Goal: Check status: Check status

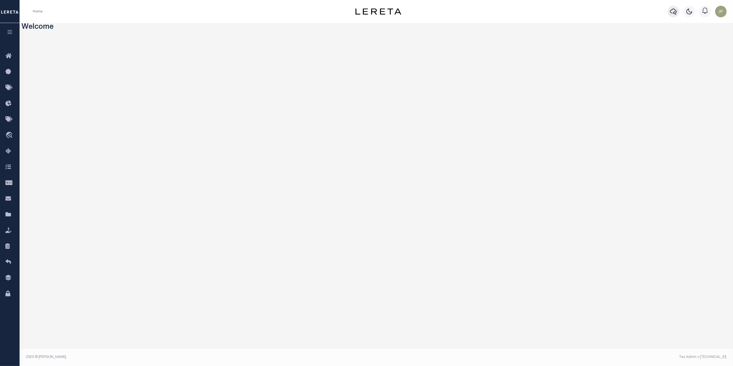
click at [672, 12] on icon "button" at bounding box center [673, 11] width 7 height 7
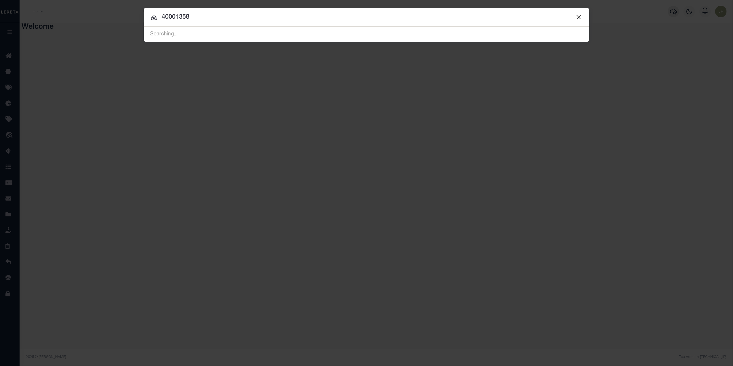
type input "40001358"
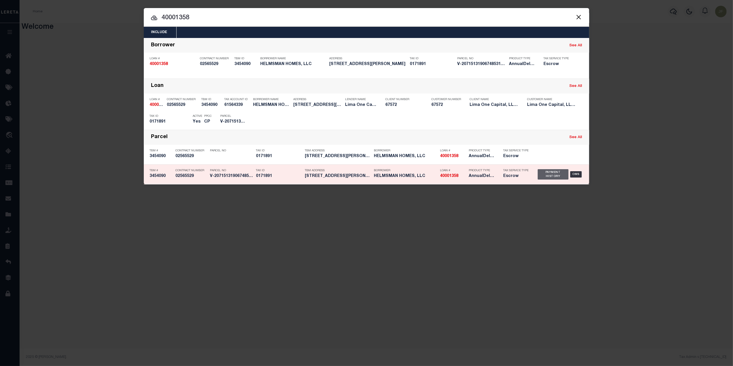
click at [562, 171] on div "Payment History" at bounding box center [553, 174] width 31 height 10
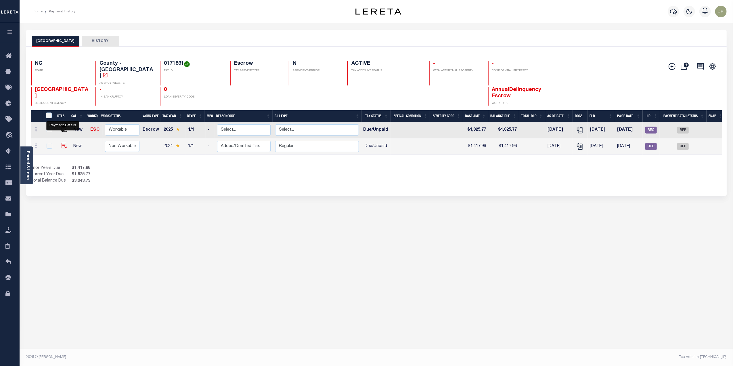
click at [62, 143] on img "" at bounding box center [65, 146] width 6 height 6
checkbox input "true"
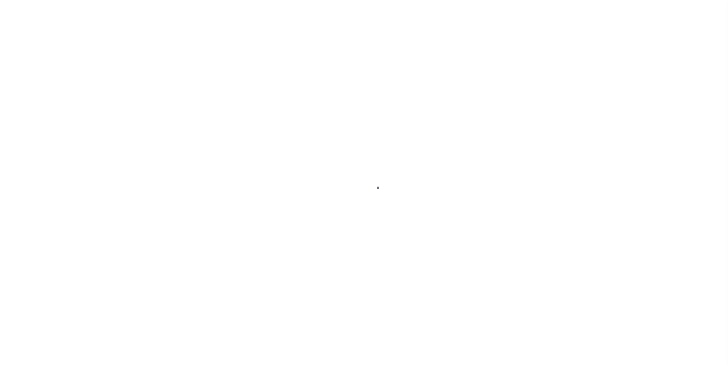
checkbox input "false"
type textarea "CAS-48665 2024/annual dlq Base $1,417.96 P/I $124.07-Lereta Responsibility(DTS …"
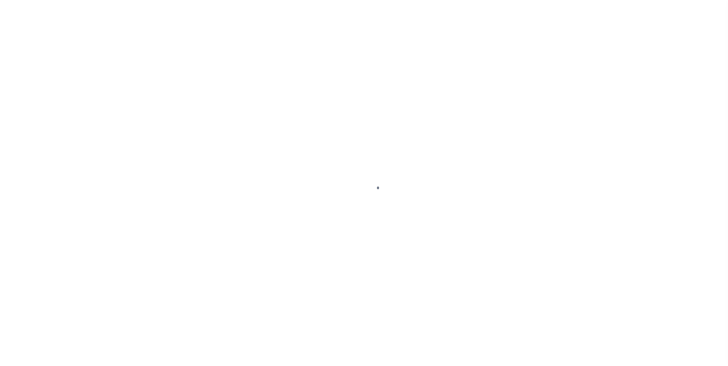
type input "10/31/2025"
type input "[DATE]"
select select "DUE"
type input "0"
type input "$1,417.96"
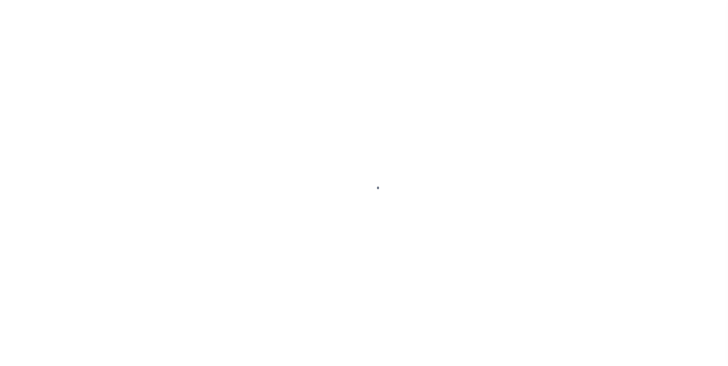
type input "$1,417.96"
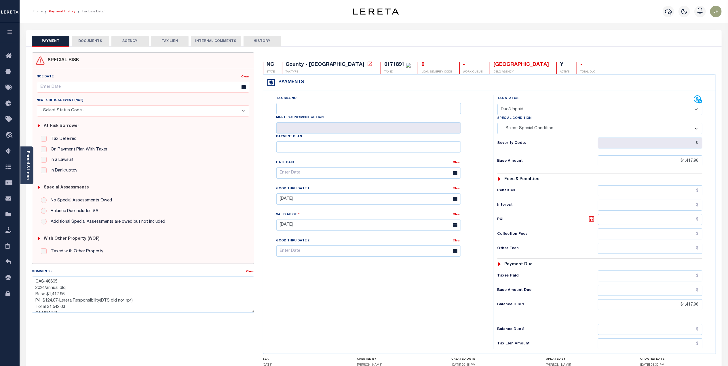
click at [67, 10] on link "Payment History" at bounding box center [62, 11] width 26 height 3
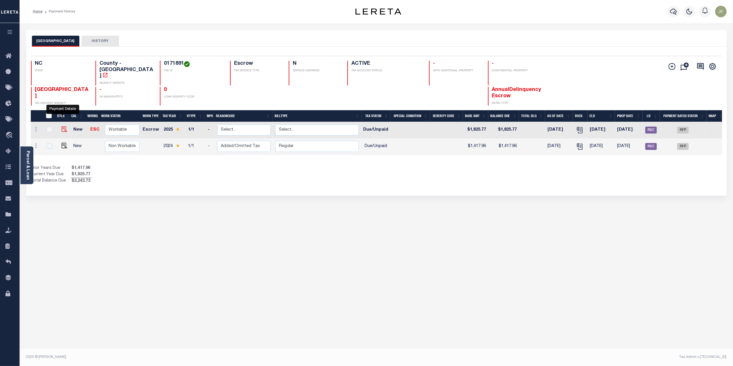
click at [62, 126] on img "" at bounding box center [65, 129] width 6 height 6
checkbox input "true"
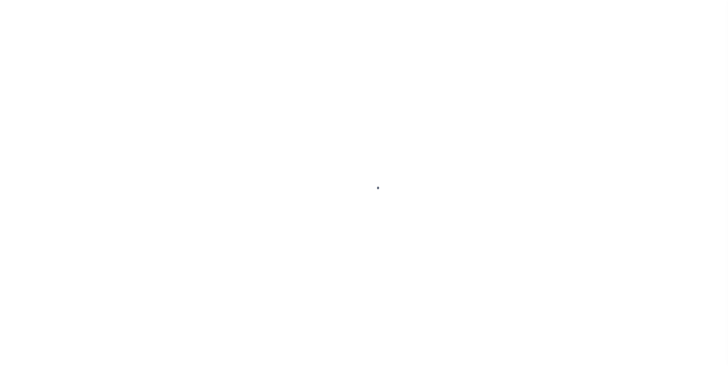
checkbox input "false"
type textarea "CAS-48665 2025/annual dlq Base $1,825.77 P/I $18.00-Lereta Responsibility (miss…"
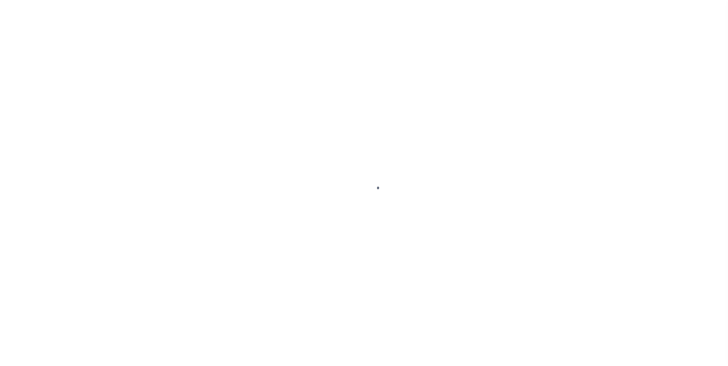
type input "10/31/2025"
type input "[DATE]"
select select "DUE"
type input "0"
type input "$1,825.77"
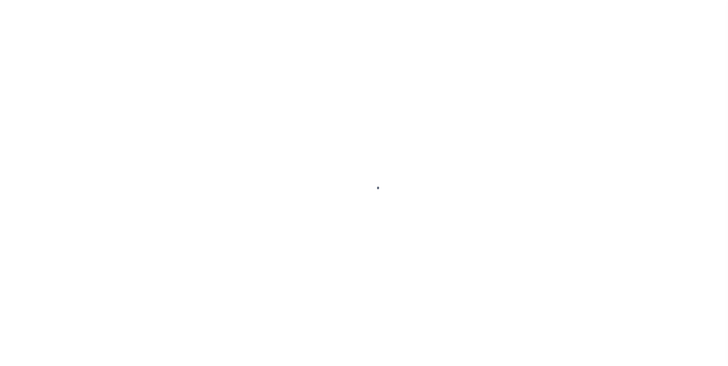
type input "$1,825.77"
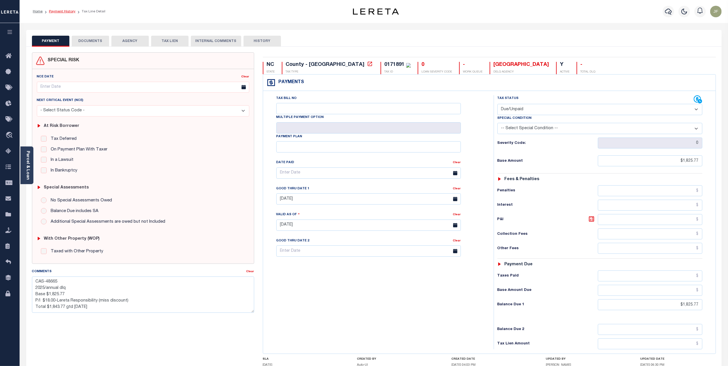
click at [69, 13] on link "Payment History" at bounding box center [62, 11] width 26 height 3
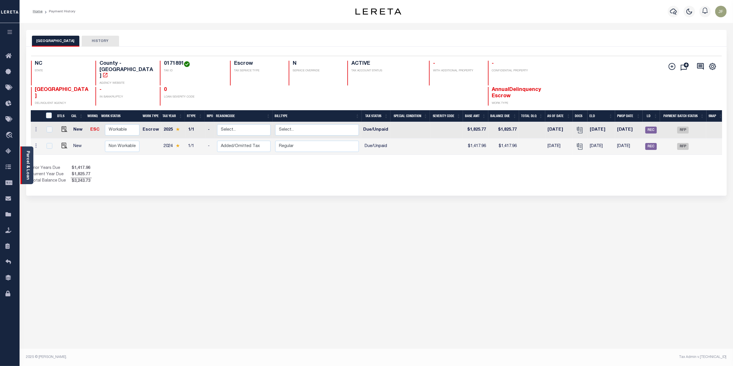
click at [26, 166] on link "Parcel & Loan" at bounding box center [28, 165] width 4 height 29
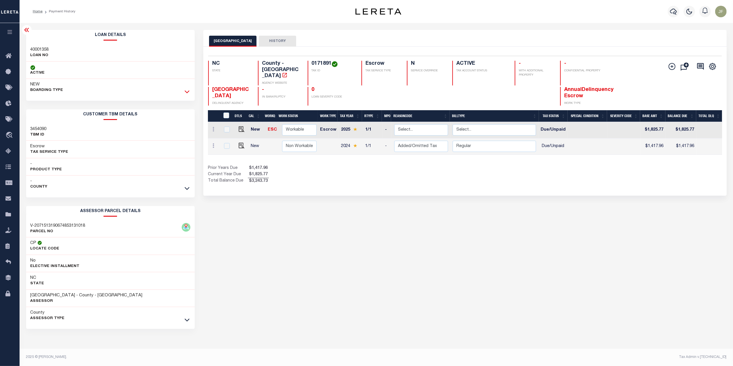
click at [185, 93] on icon at bounding box center [187, 92] width 5 height 6
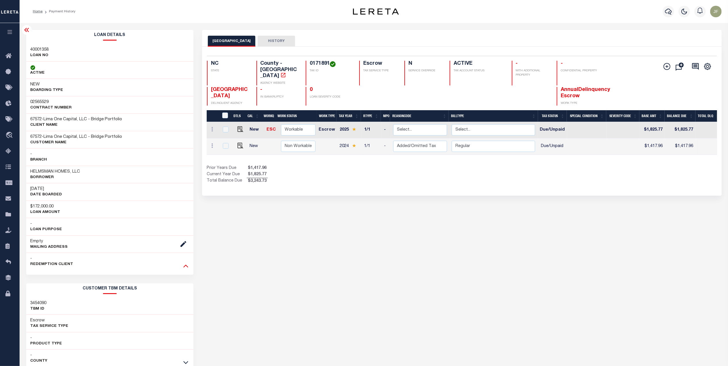
click at [184, 268] on icon at bounding box center [185, 266] width 5 height 6
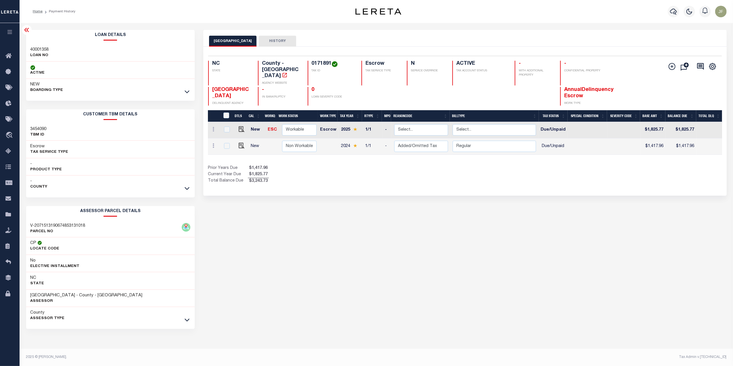
click at [26, 28] on icon at bounding box center [26, 29] width 7 height 7
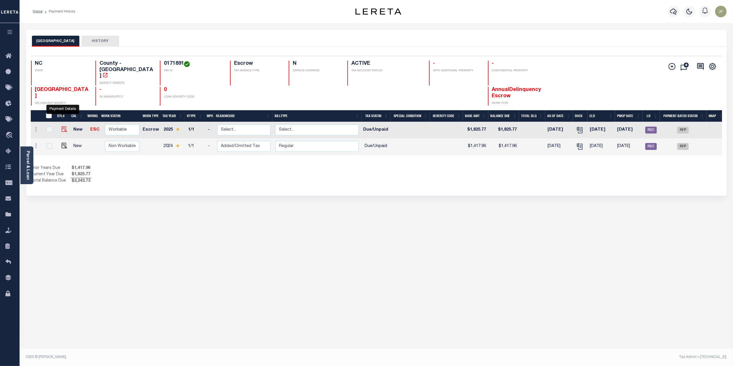
click at [62, 126] on img "" at bounding box center [65, 129] width 6 height 6
checkbox input "true"
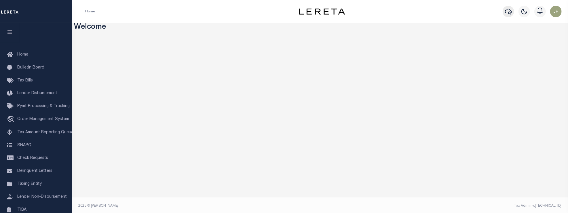
click at [509, 11] on icon "button" at bounding box center [508, 11] width 7 height 7
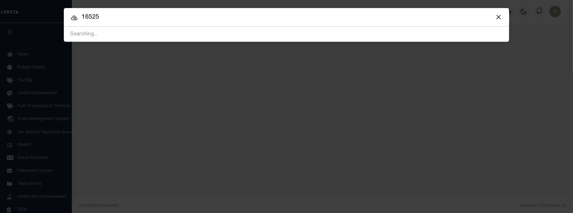
type input "16525"
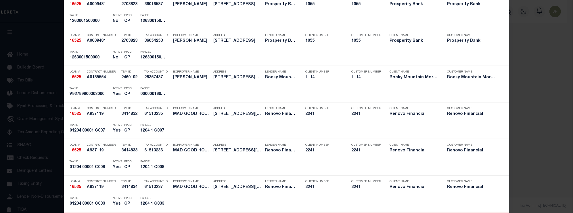
scroll to position [230, 0]
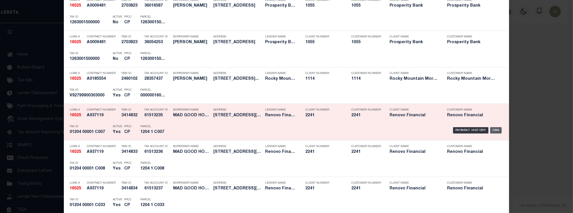
click at [497, 129] on div "OMS" at bounding box center [496, 130] width 12 height 6
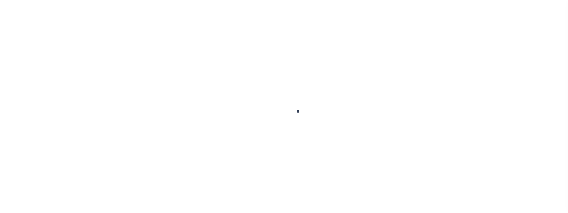
type input "16525"
type input "MAD GOOD HOMES LLC"
select select
type input "[STREET_ADDRESS]"
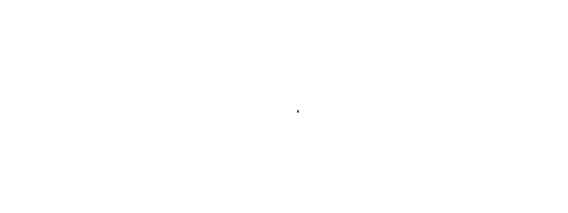
type input "[GEOGRAPHIC_DATA]"
select select "10"
select select "Escrow"
type input "[STREET_ADDRESS][PERSON_NAME]"
select select
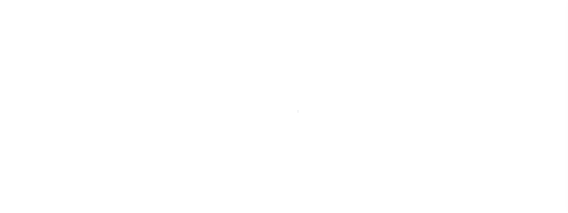
type input "Edgewater Park, NJ 08010"
type input "a0kUS000007e0gP"
type input "NJ"
select select
type textarea "LEGAL REQUIRED"
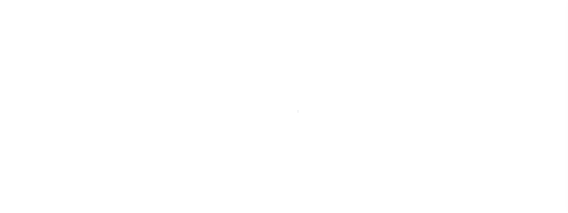
select select "25066"
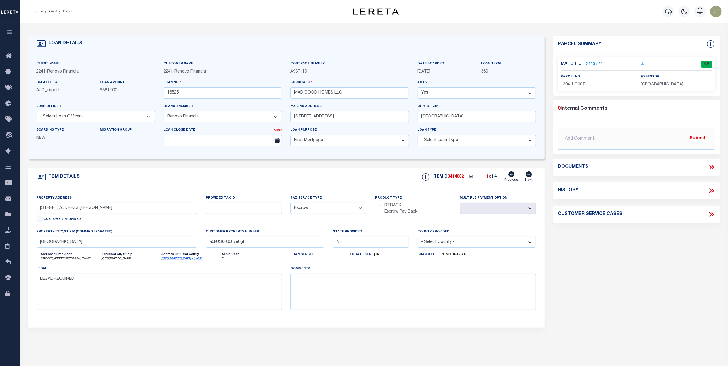
click at [567, 190] on icon at bounding box center [712, 190] width 3 height 5
select select "100"
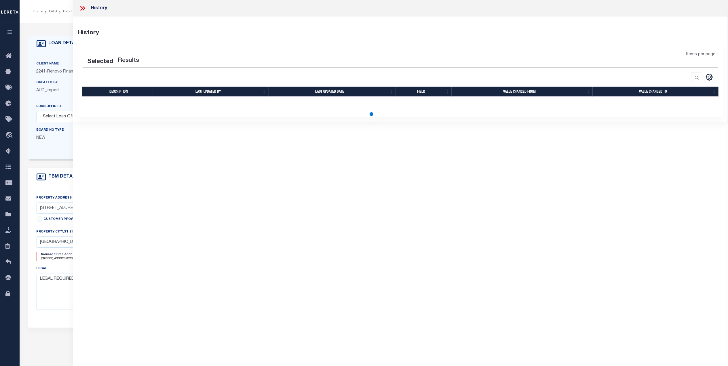
select select "100"
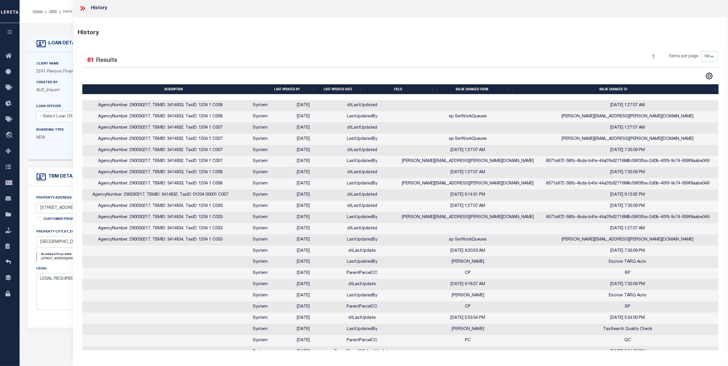
click at [333, 87] on th "Last updated date" at bounding box center [340, 89] width 48 height 10
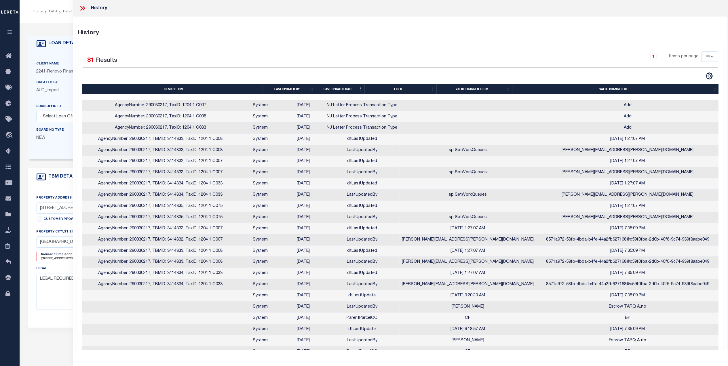
click at [332, 90] on th "Last updated date" at bounding box center [340, 89] width 48 height 10
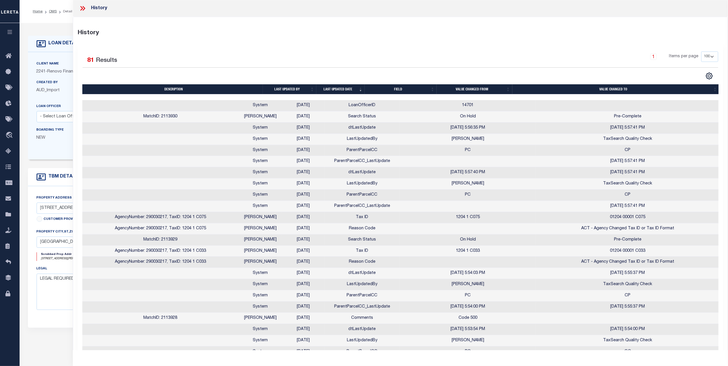
click at [83, 7] on icon at bounding box center [82, 8] width 7 height 7
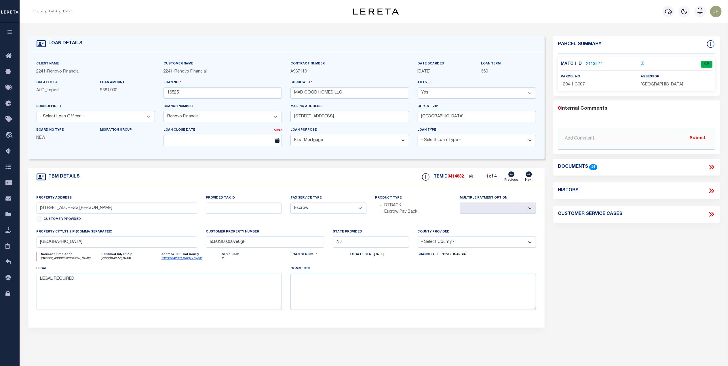
click at [567, 62] on link "2113927" at bounding box center [594, 64] width 16 height 6
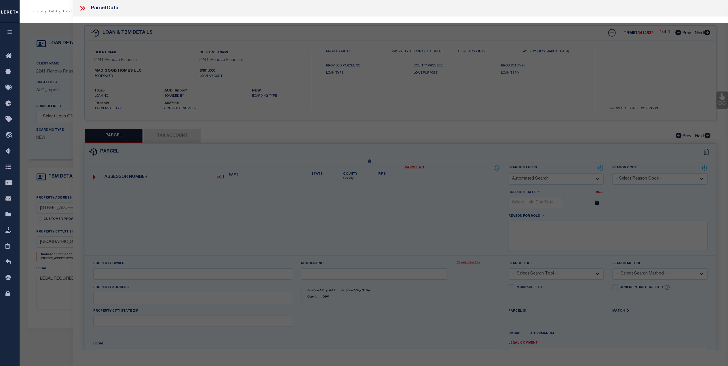
checkbox input "false"
select select "CP"
type input "MAD GOOD HOMES, LLC"
select select "AGF"
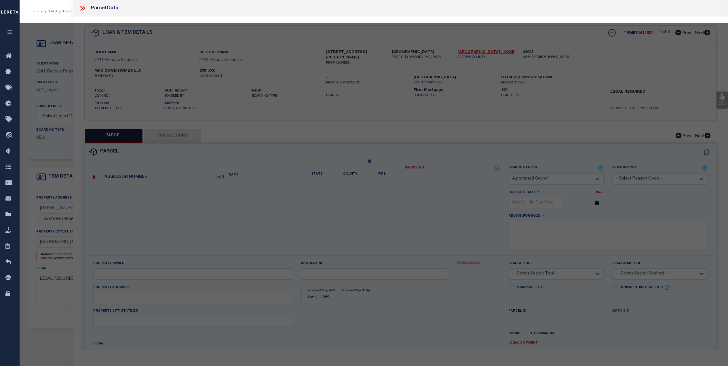
select select "ADD"
type input "JEFFERSON SQUARE A7"
checkbox input "false"
type input "Edgewater Park, NJ 08010"
type textarea "Block/Lot/Qual: 1204. 1. -C007"
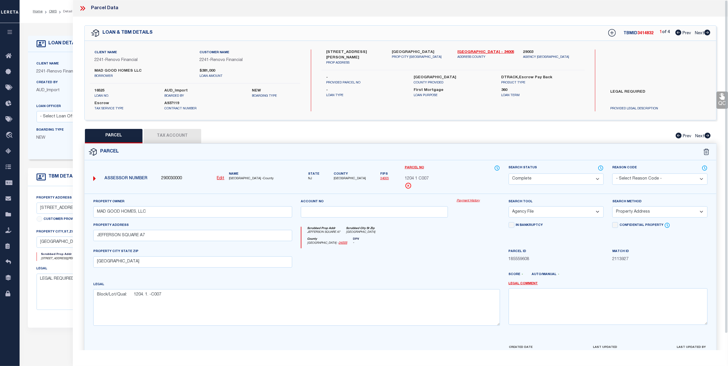
click at [472, 202] on link "Payment History" at bounding box center [477, 201] width 43 height 5
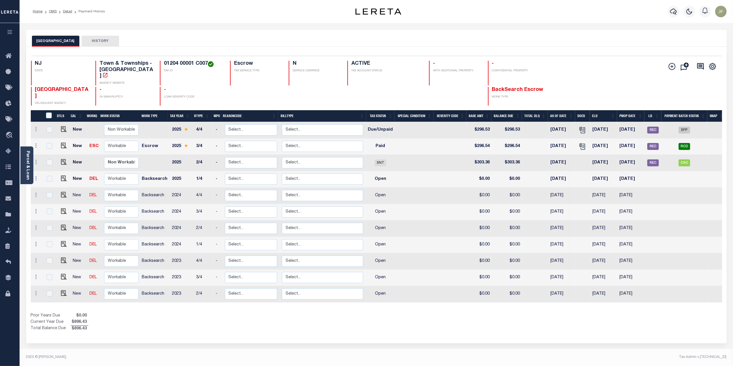
click at [113, 43] on button "HISTORY" at bounding box center [100, 41] width 37 height 11
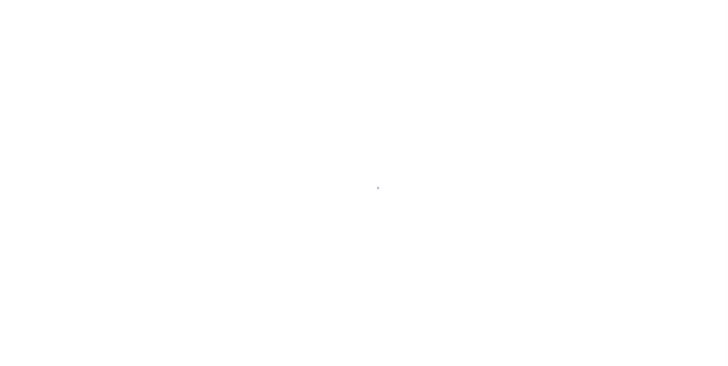
select select "DUE"
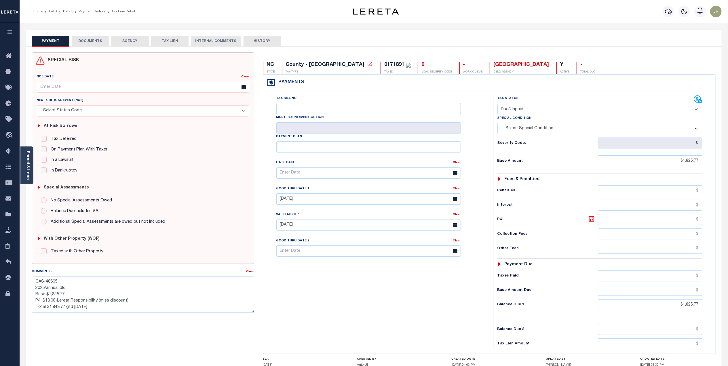
click at [88, 14] on ol "Home OMS Detail Payment History Tax Line Detail" at bounding box center [83, 11] width 111 height 12
click at [87, 11] on link "Payment History" at bounding box center [92, 11] width 26 height 3
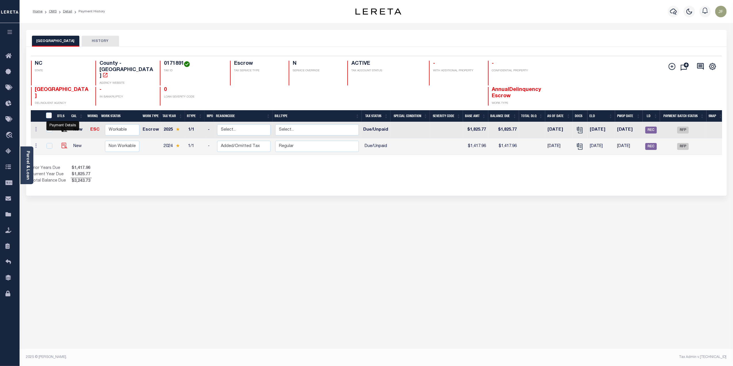
click at [62, 143] on img "" at bounding box center [65, 146] width 6 height 6
checkbox input "true"
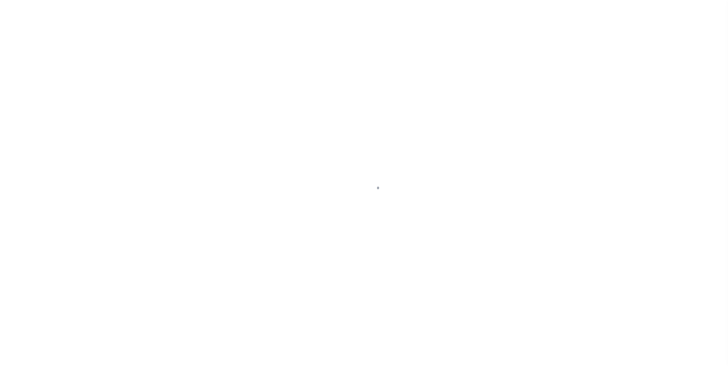
select select "DUE"
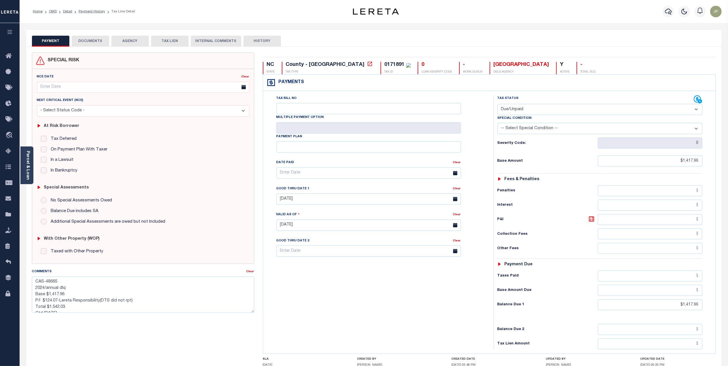
click at [95, 14] on li "Payment History" at bounding box center [88, 11] width 33 height 5
click at [95, 10] on link "Payment History" at bounding box center [92, 11] width 26 height 3
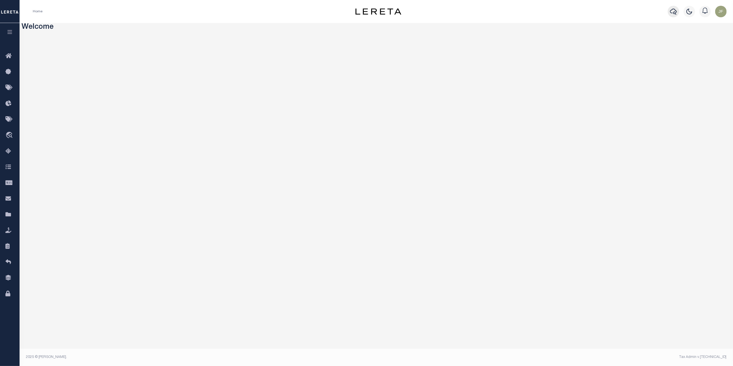
click at [567, 10] on icon "button" at bounding box center [673, 11] width 7 height 7
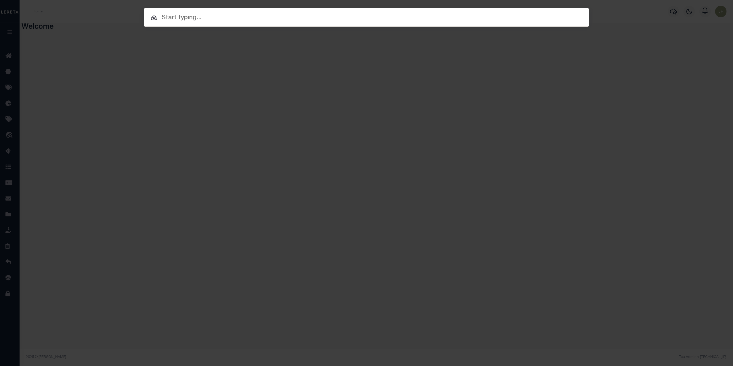
click at [177, 21] on input "text" at bounding box center [367, 18] width 446 height 10
type input "2"
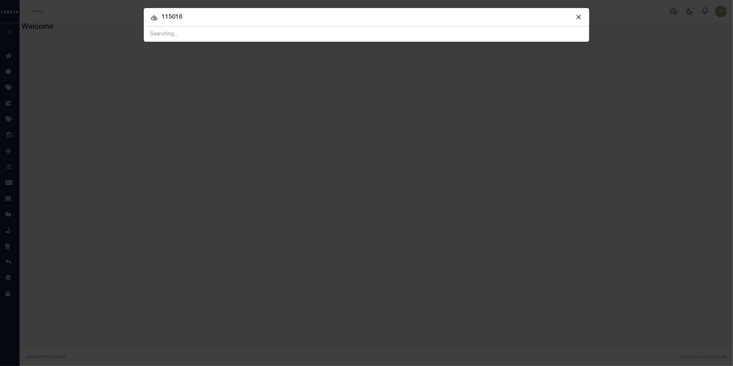
type input "115016"
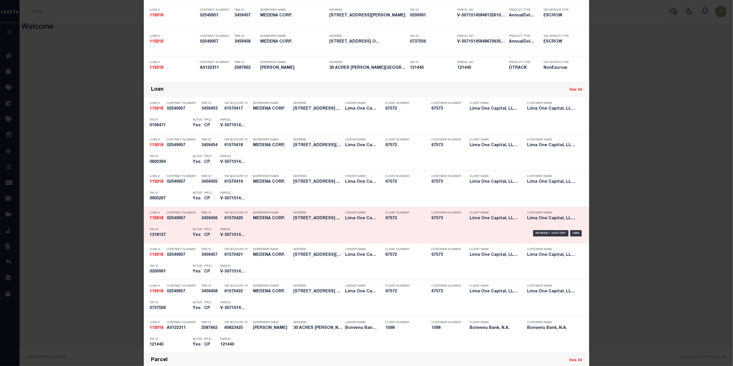
scroll to position [192, 0]
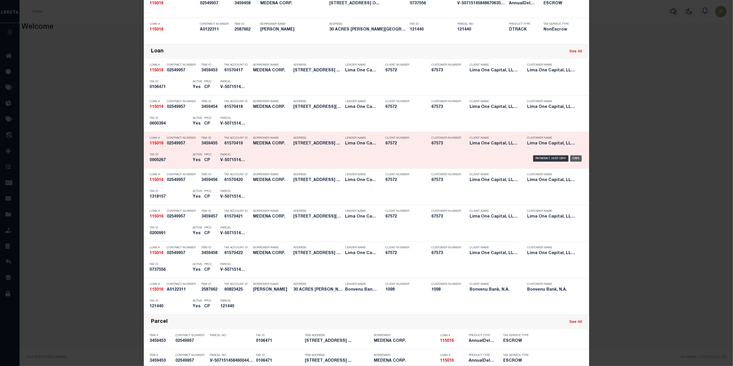
click at [567, 157] on div "OMS" at bounding box center [576, 158] width 12 height 6
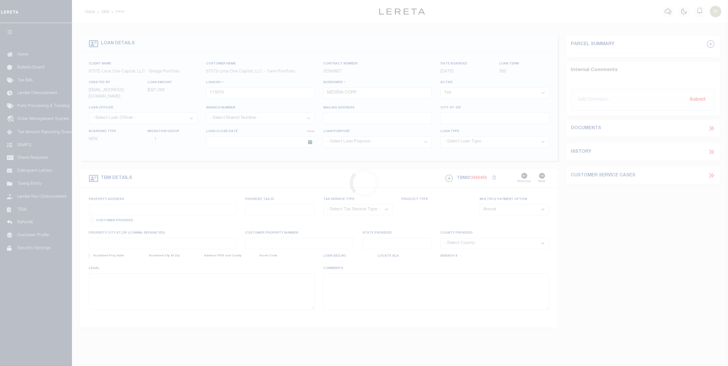
type input "2444 AIRPORT HIGHWAY"
select select "Escrow"
select select
type input "[GEOGRAPHIC_DATA] OH 43609"
type input "115016-3"
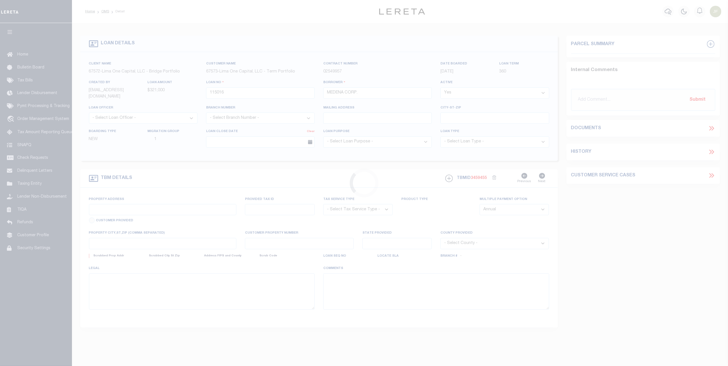
type input "OH"
type textarea "COLLECTOR: ENTITY: PARCEL: 106471"
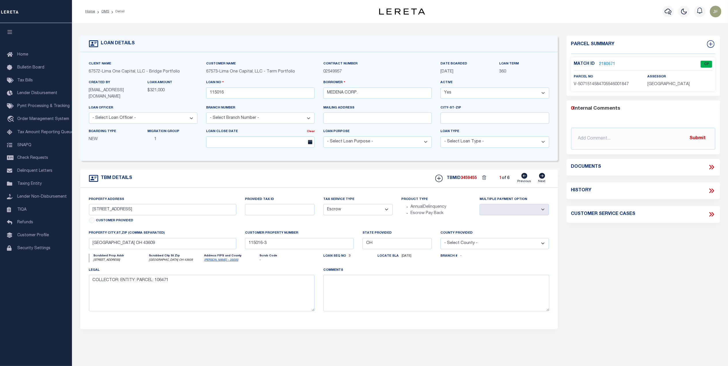
click at [602, 62] on link "2180671" at bounding box center [607, 64] width 16 height 6
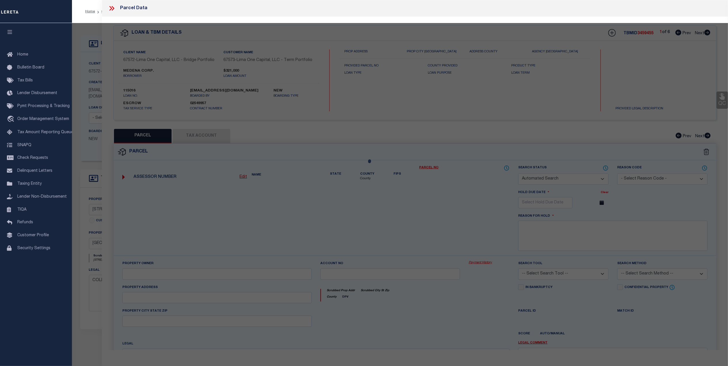
checkbox input "false"
select select "CP"
select select "AGW"
select select
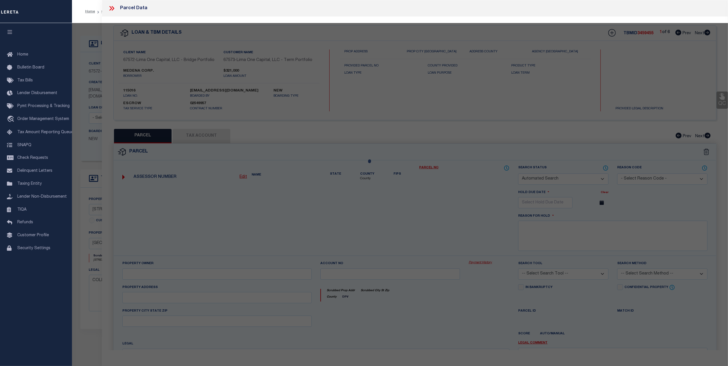
type input "[STREET_ADDRESS]"
checkbox input "false"
type input "[GEOGRAPHIC_DATA] OH 43609"
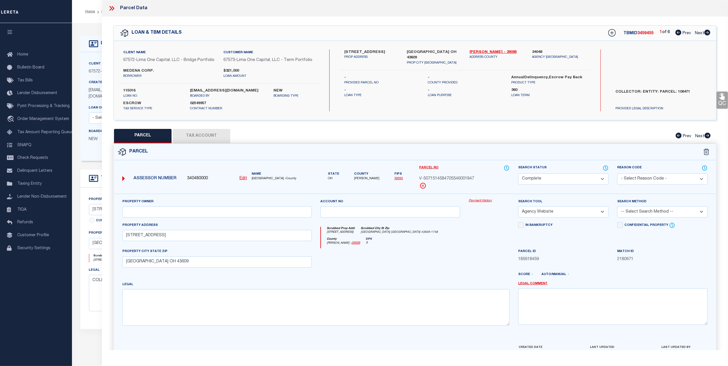
click at [479, 203] on link "Payment History" at bounding box center [488, 201] width 41 height 5
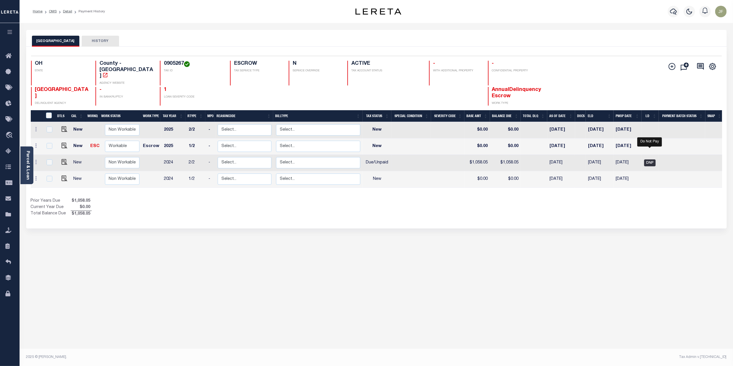
click at [646, 159] on span "DNP" at bounding box center [650, 162] width 12 height 7
checkbox input "true"
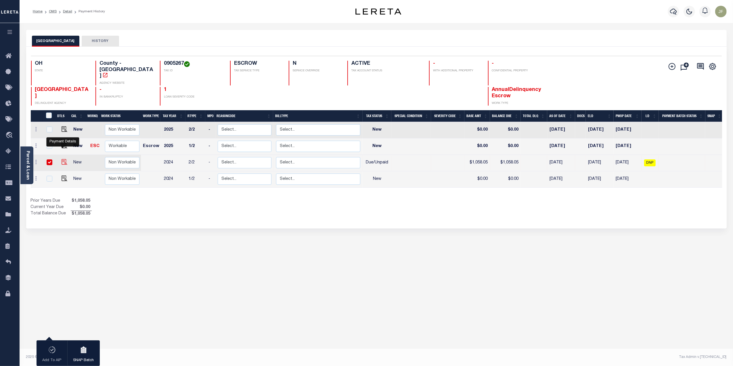
click at [62, 159] on img "" at bounding box center [65, 162] width 6 height 6
checkbox input "false"
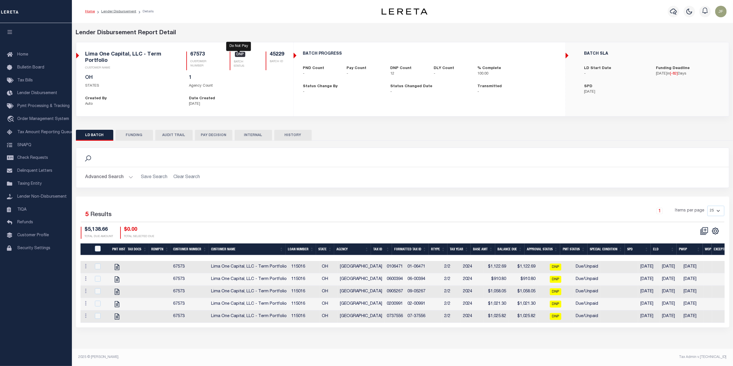
click at [238, 54] on span "DNP" at bounding box center [240, 54] width 10 height 5
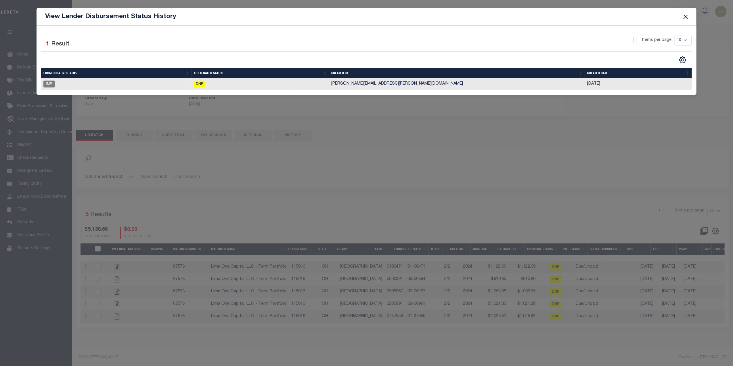
click at [688, 17] on button "Close" at bounding box center [685, 16] width 7 height 7
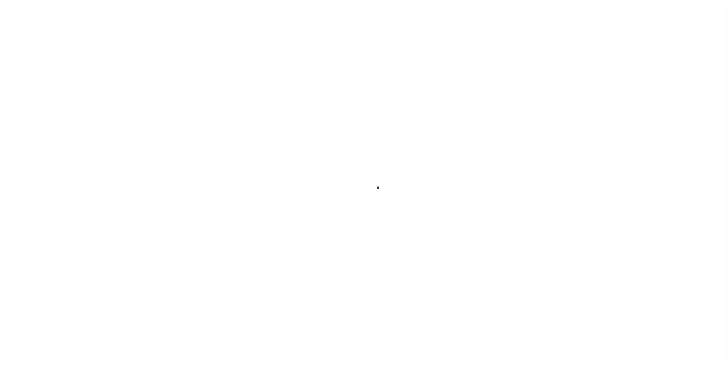
checkbox input "false"
type input "07/10/2025"
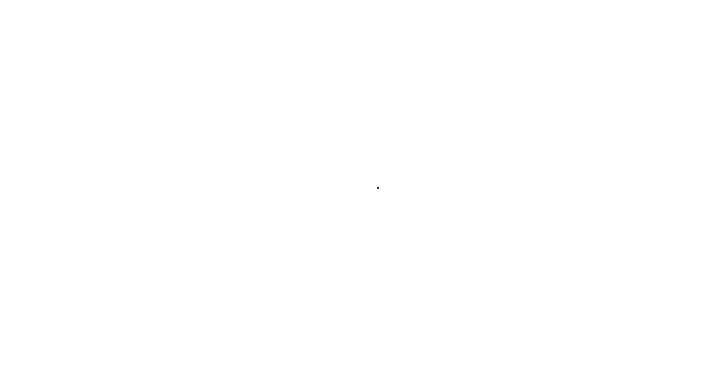
select select "DUE"
type input "1"
type input "$1,058.05"
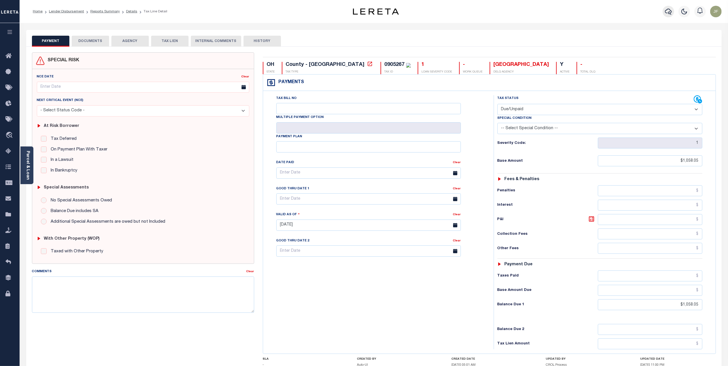
click at [666, 16] on button "button" at bounding box center [668, 12] width 12 height 12
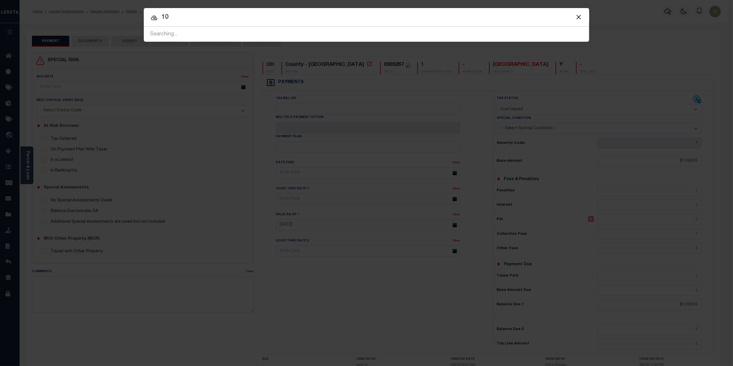
type input "1"
type input "10041"
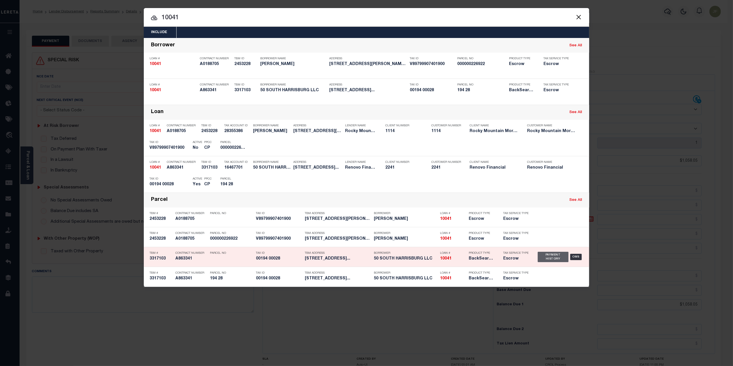
click at [544, 260] on div "Payment History" at bounding box center [553, 257] width 31 height 10
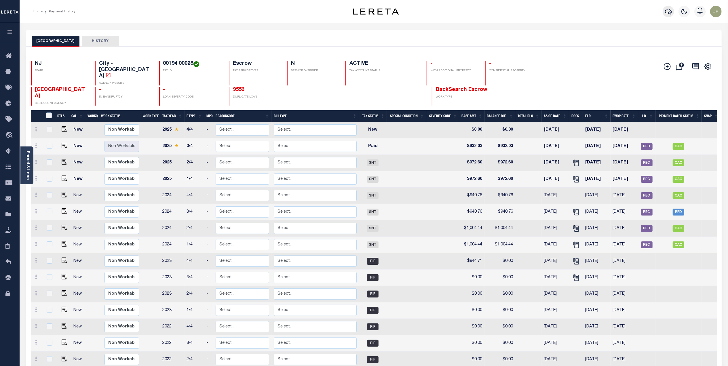
click at [667, 14] on icon "button" at bounding box center [668, 11] width 7 height 7
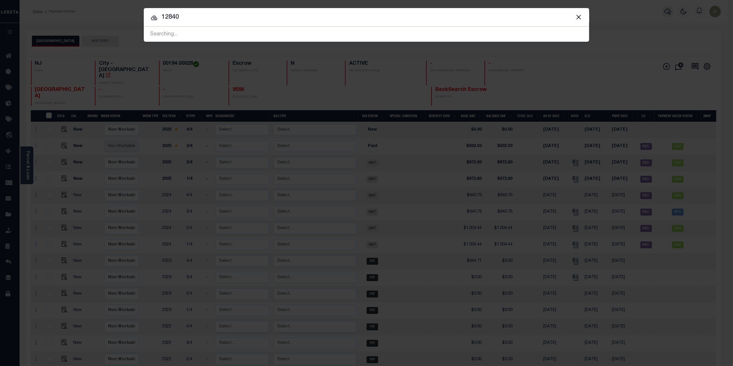
type input "12840"
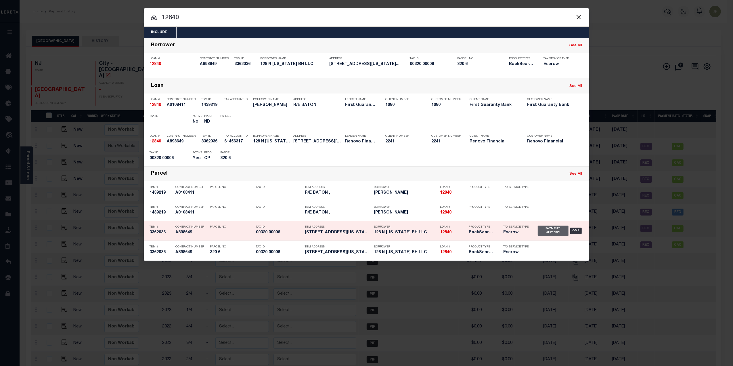
click at [545, 232] on div "Payment History" at bounding box center [553, 231] width 31 height 10
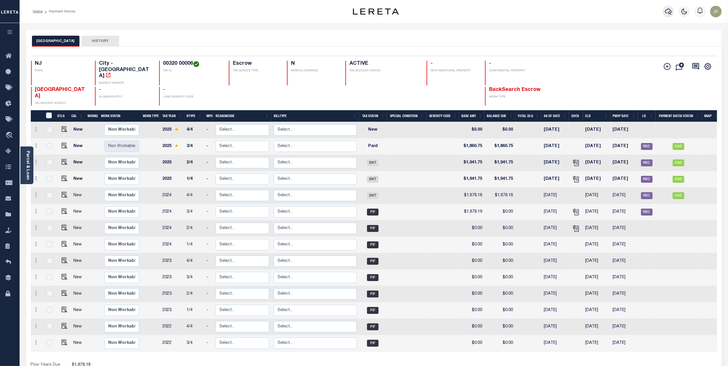
click at [663, 12] on button "button" at bounding box center [668, 12] width 12 height 12
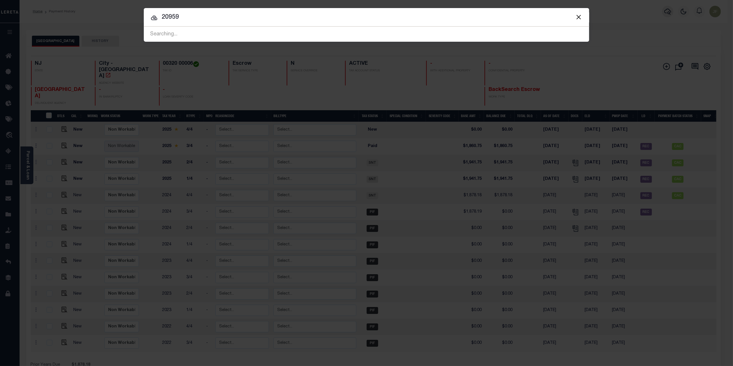
type input "20959"
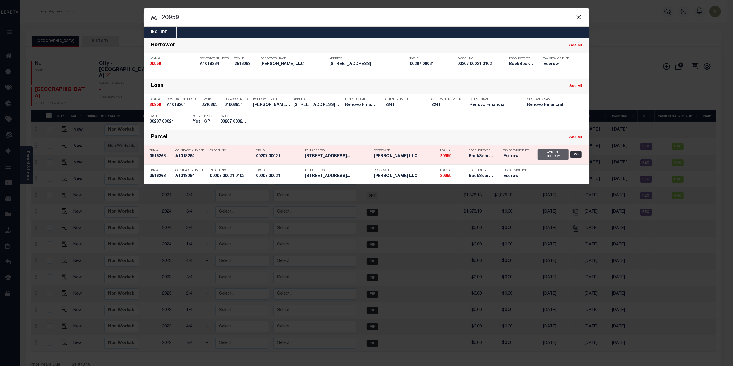
click at [554, 152] on div "Payment History" at bounding box center [553, 154] width 31 height 10
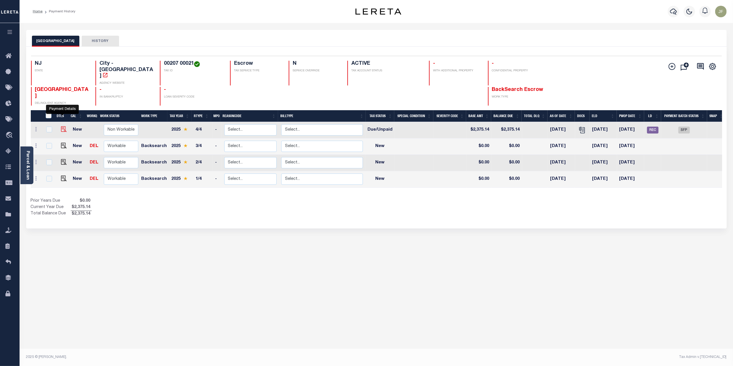
click at [62, 126] on img "" at bounding box center [64, 129] width 6 height 6
checkbox input "true"
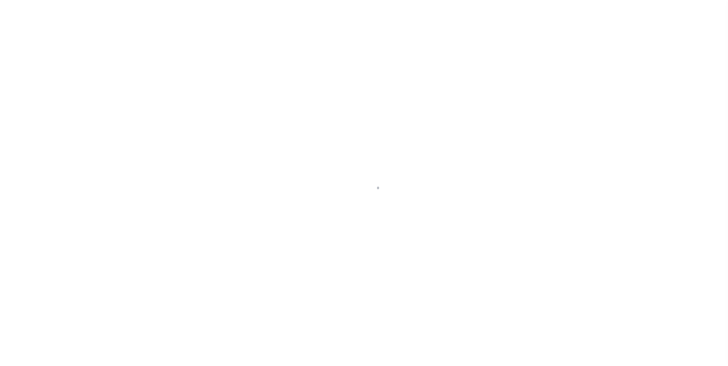
select select "DUE"
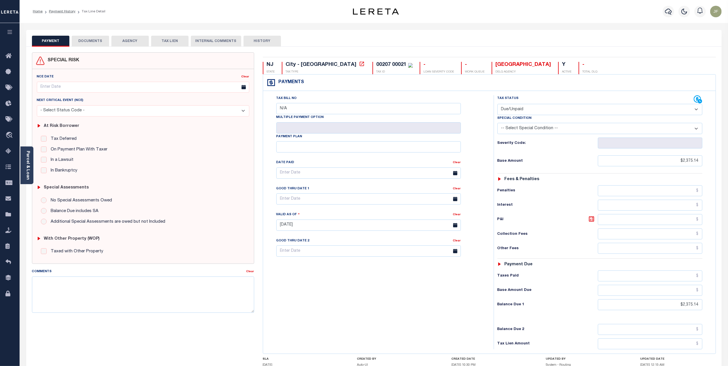
click at [693, 98] on div "Tax Status Status" at bounding box center [595, 99] width 196 height 9
click at [698, 98] on body "Home Payment History Tax Line Detail" at bounding box center [364, 211] width 728 height 423
click at [696, 99] on icon at bounding box center [696, 99] width 7 height 7
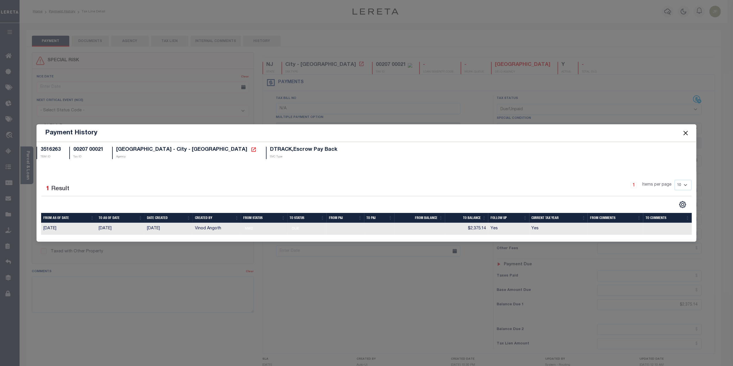
click at [685, 133] on button "Close" at bounding box center [685, 132] width 7 height 7
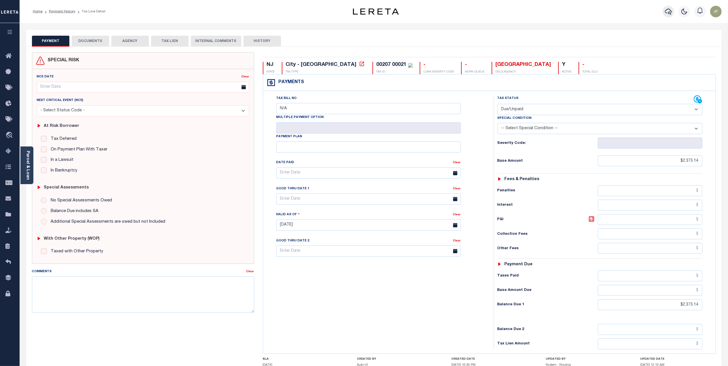
click at [667, 13] on icon "button" at bounding box center [668, 11] width 7 height 7
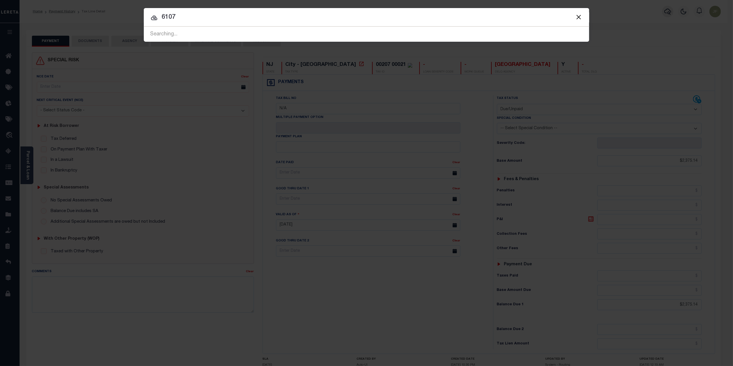
type input "6107"
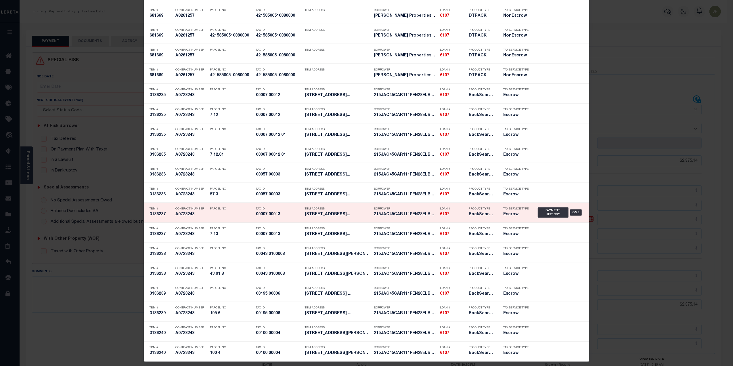
scroll to position [802, 0]
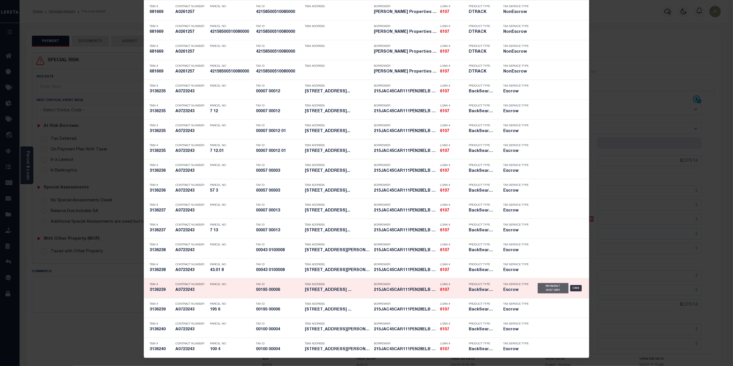
click at [547, 288] on div "Payment History" at bounding box center [553, 288] width 31 height 10
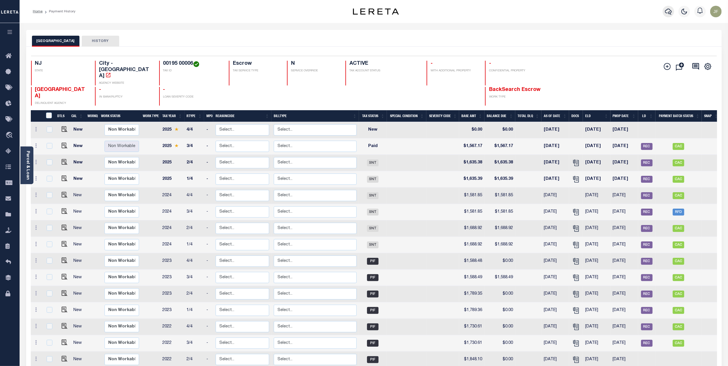
click at [669, 8] on icon "button" at bounding box center [668, 11] width 7 height 7
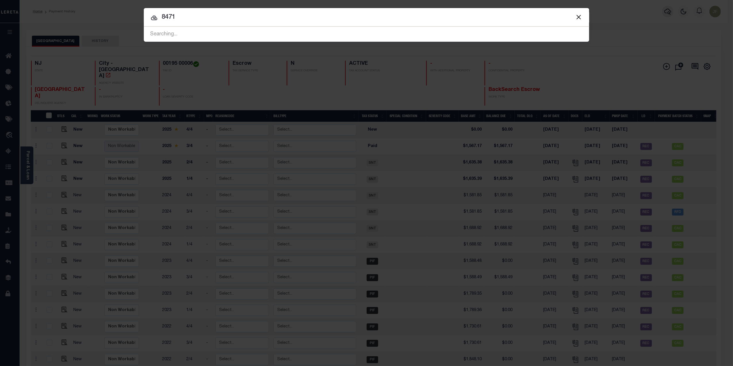
type input "8471"
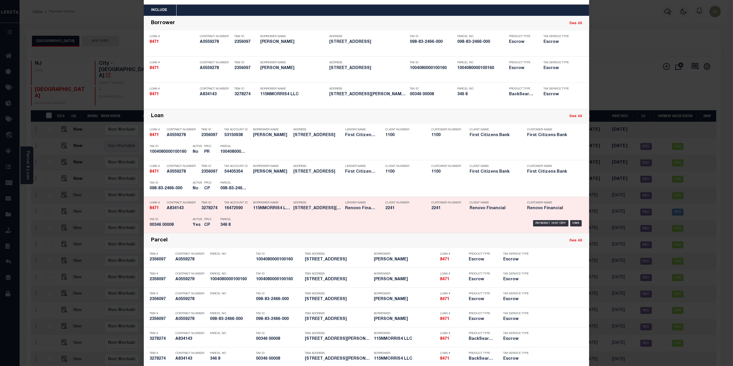
scroll to position [32, 0]
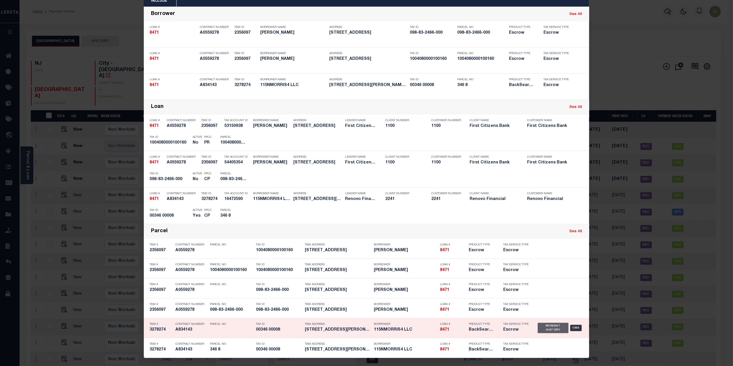
click at [551, 333] on div "Payment History" at bounding box center [553, 328] width 31 height 10
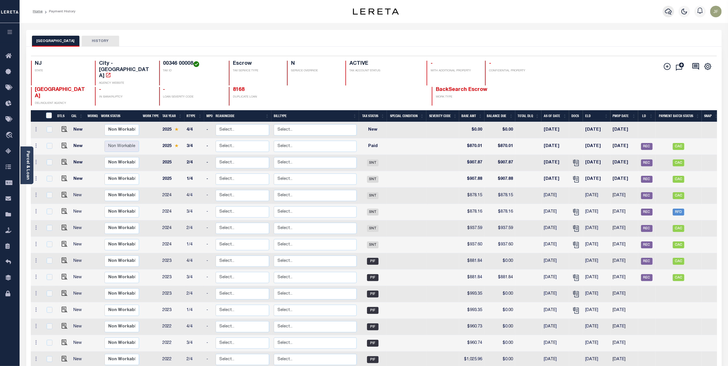
click at [670, 9] on icon "button" at bounding box center [668, 11] width 7 height 7
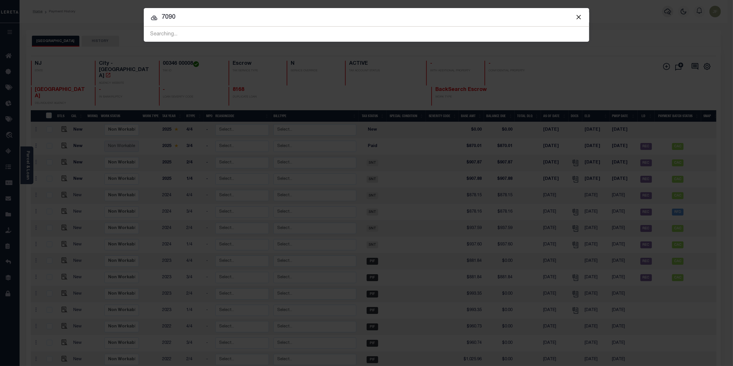
type input "7090"
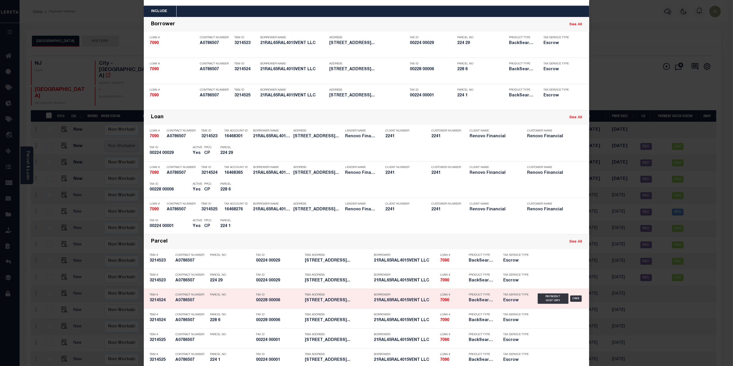
scroll to position [32, 0]
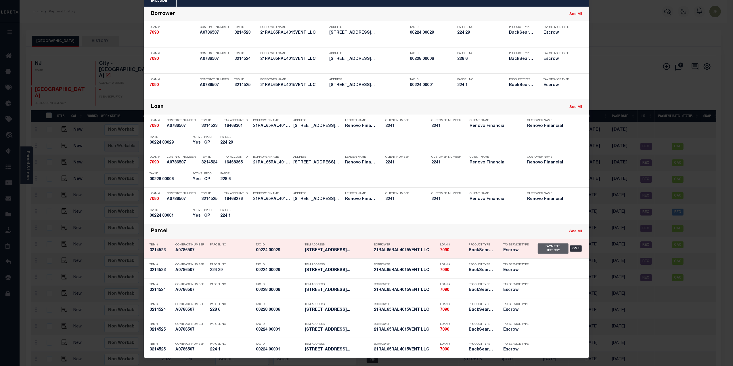
click at [544, 248] on div "Payment History" at bounding box center [553, 248] width 31 height 10
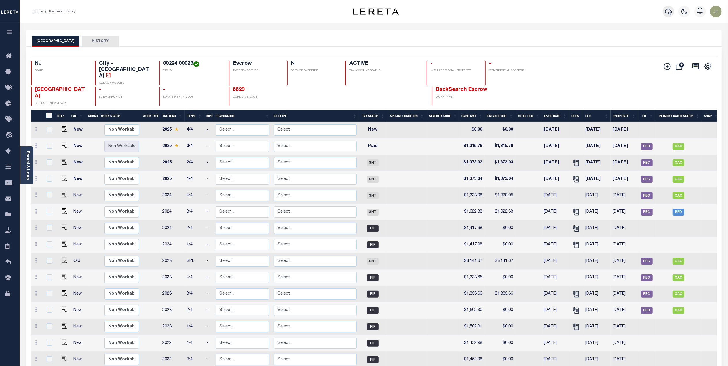
click at [666, 12] on icon "button" at bounding box center [668, 11] width 7 height 7
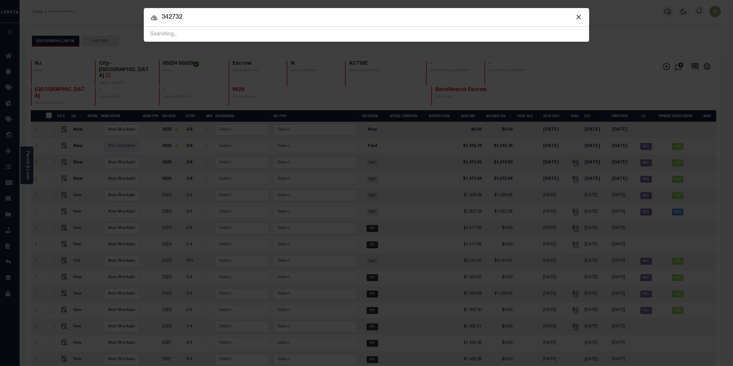
type input "342732"
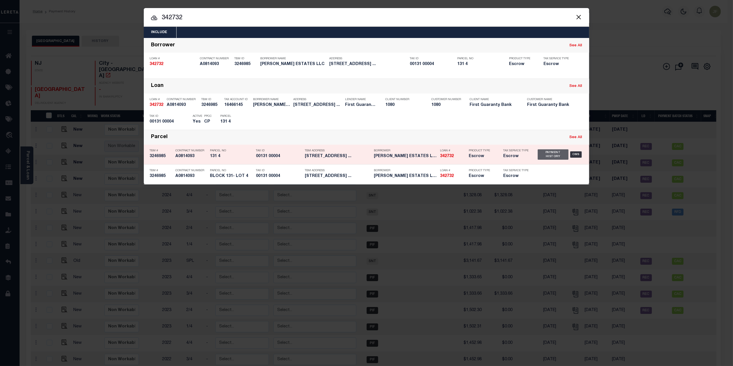
click at [556, 153] on div "Payment History" at bounding box center [553, 154] width 31 height 10
